Goal: Task Accomplishment & Management: Use online tool/utility

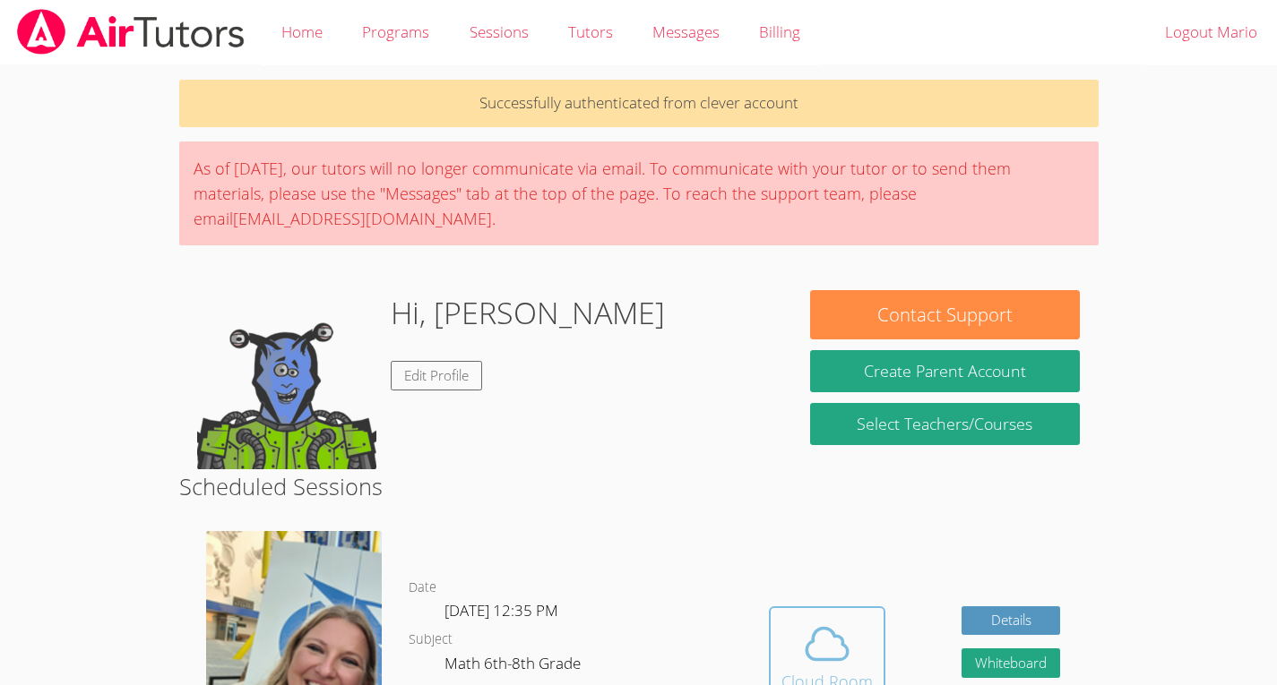
click at [821, 645] on icon at bounding box center [827, 644] width 50 height 50
click at [853, 610] on button "Cloud Room" at bounding box center [827, 657] width 116 height 100
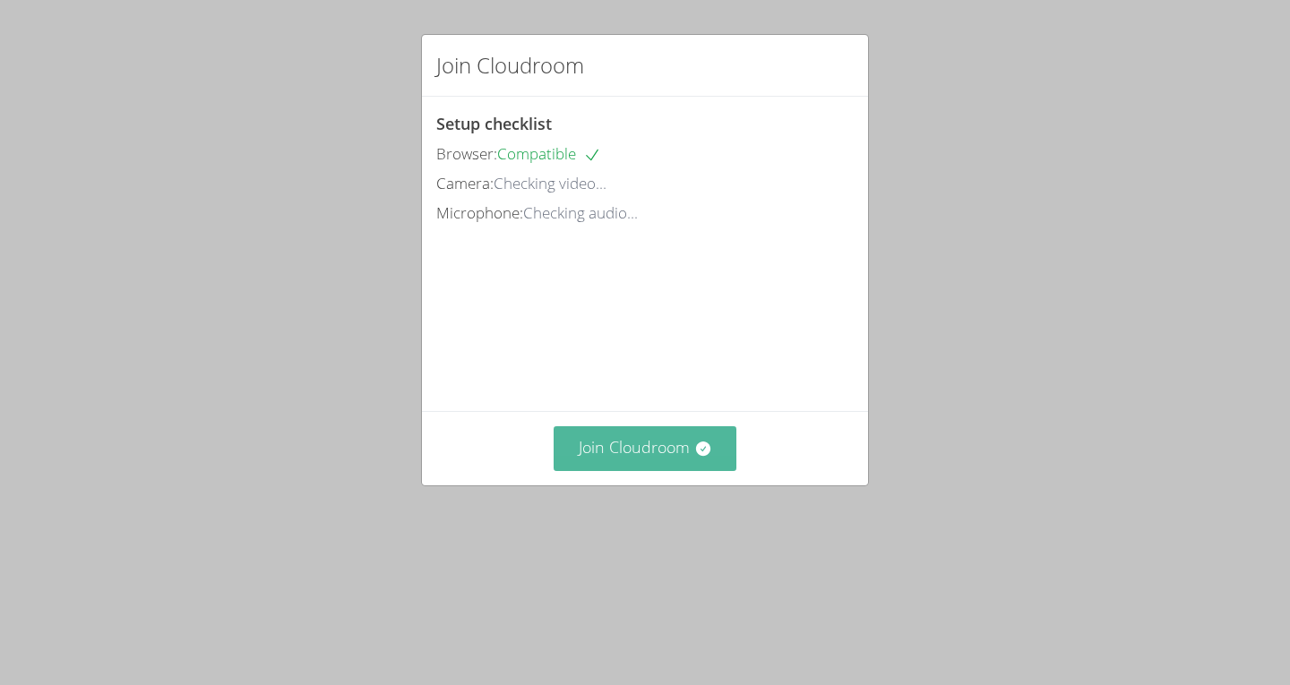
click at [642, 470] on button "Join Cloudroom" at bounding box center [646, 448] width 184 height 44
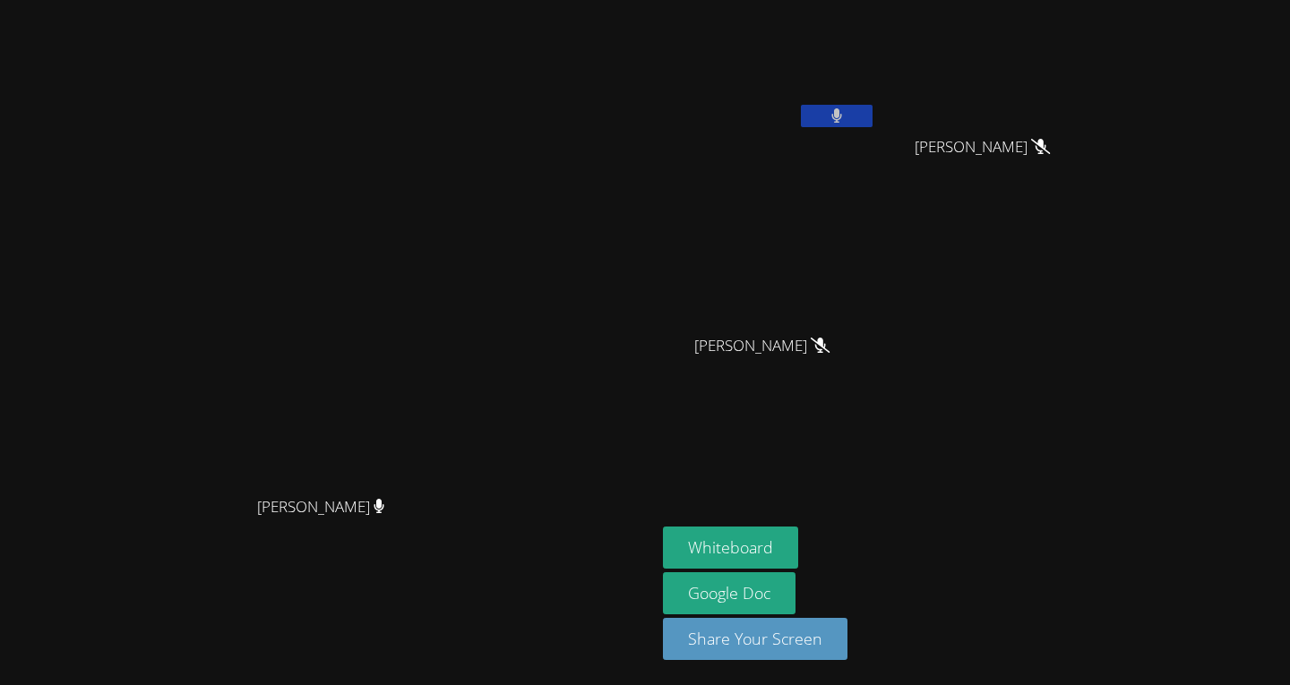
click at [801, 121] on button at bounding box center [837, 116] width 72 height 22
click at [1142, 363] on div "[PERSON_NAME] [PERSON_NAME] [PERSON_NAME] Cap [PERSON_NAME] [PERSON_NAME] [PERS…" at bounding box center [645, 342] width 1290 height 685
click at [1159, 399] on div "[PERSON_NAME] [PERSON_NAME] [PERSON_NAME] Cap [PERSON_NAME] [PERSON_NAME] [PERS…" at bounding box center [645, 342] width 1290 height 685
click at [1156, 420] on div "[PERSON_NAME] [PERSON_NAME] [PERSON_NAME] Cap [PERSON_NAME] [PERSON_NAME] [PERS…" at bounding box center [645, 342] width 1290 height 685
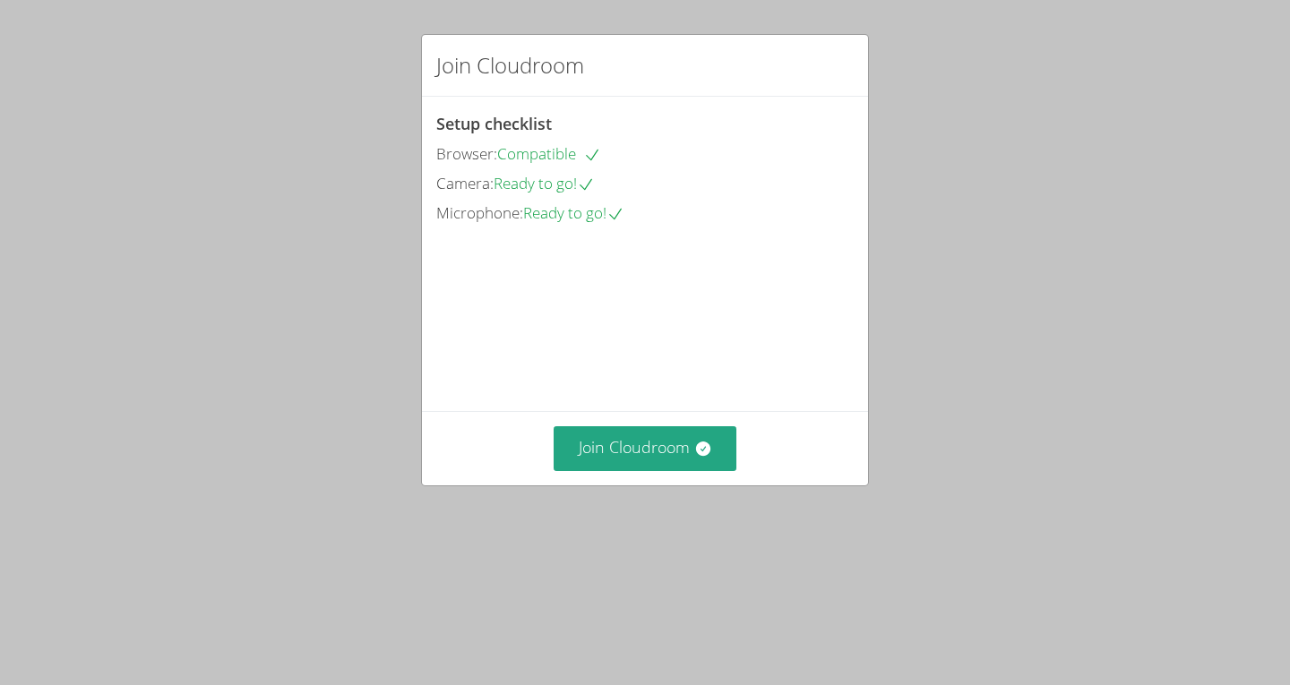
click at [530, 287] on video at bounding box center [570, 308] width 269 height 134
click at [636, 470] on button "Join Cloudroom" at bounding box center [646, 448] width 184 height 44
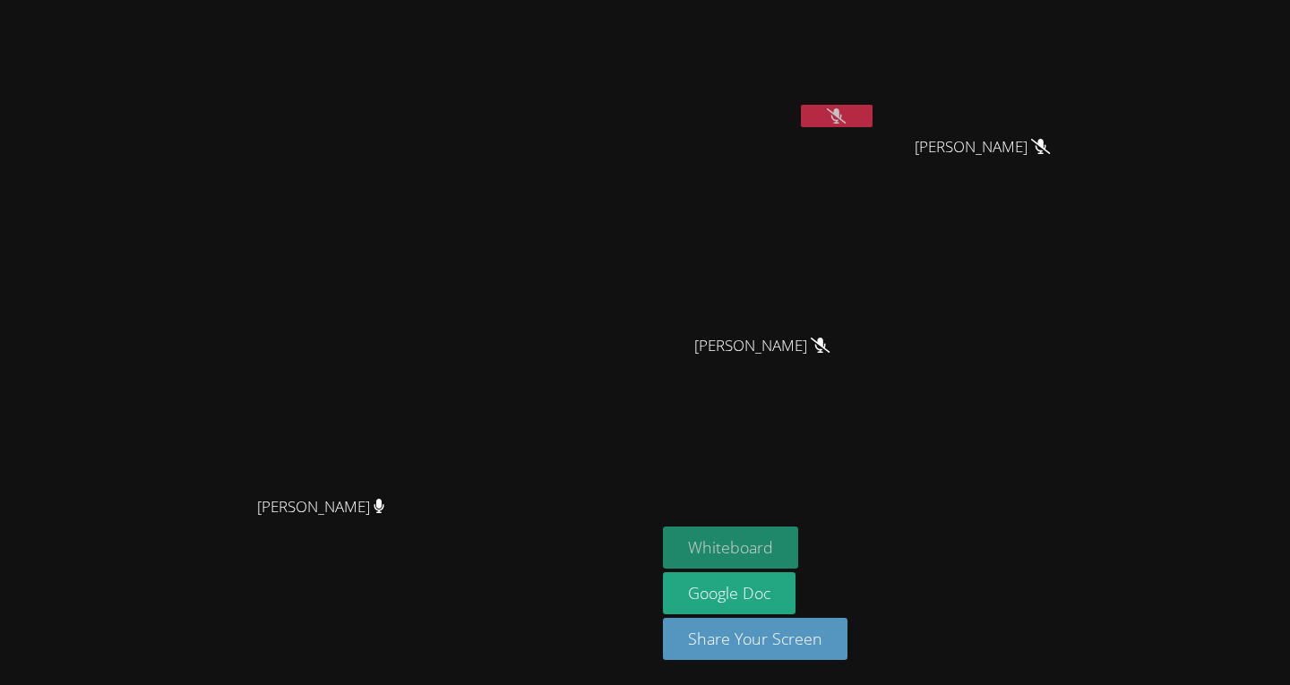
click at [798, 542] on button "Whiteboard" at bounding box center [730, 548] width 135 height 42
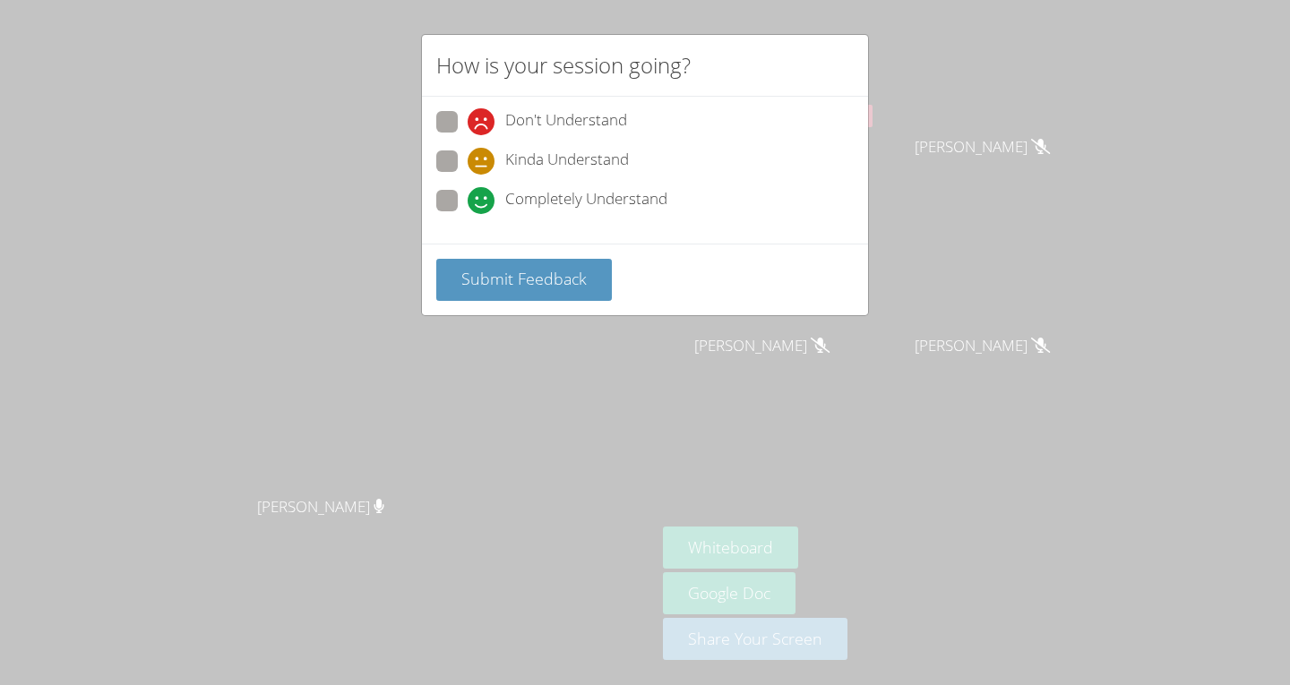
click at [468, 214] on span at bounding box center [468, 214] width 0 height 0
click at [468, 190] on input "Completely Understand" at bounding box center [475, 197] width 15 height 15
radio input "true"
click at [537, 263] on button "Submit Feedback" at bounding box center [524, 280] width 176 height 42
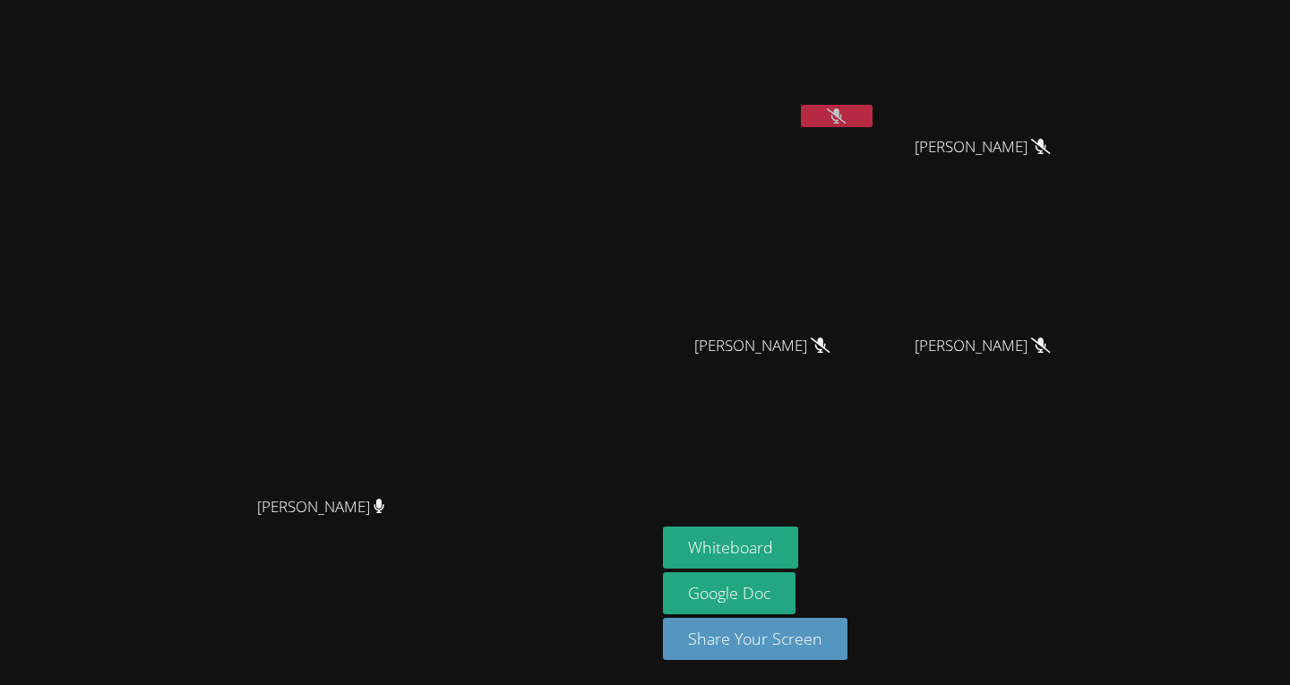
click at [4, 518] on main "Sarah Skonicki Sarah Skonicki" at bounding box center [328, 342] width 656 height 685
